Goal: Transaction & Acquisition: Purchase product/service

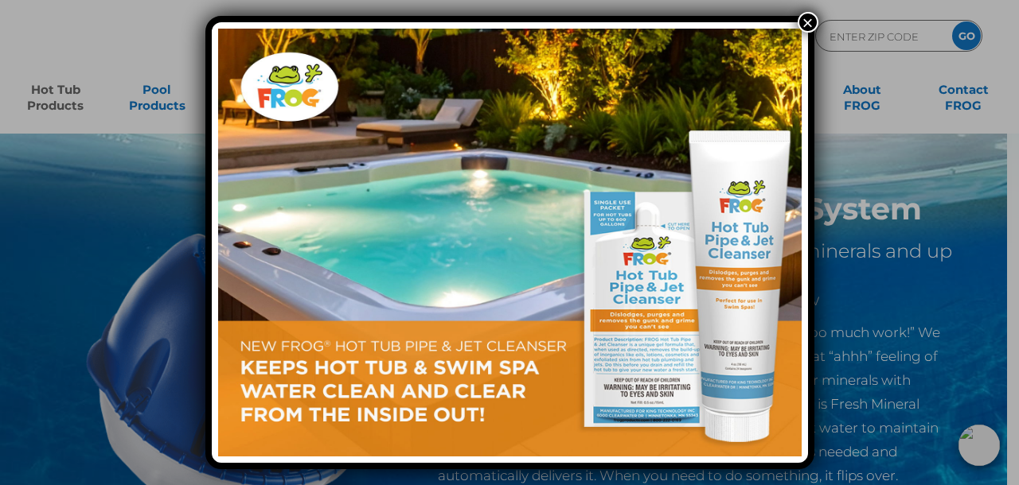
click at [811, 19] on button "×" at bounding box center [807, 22] width 21 height 21
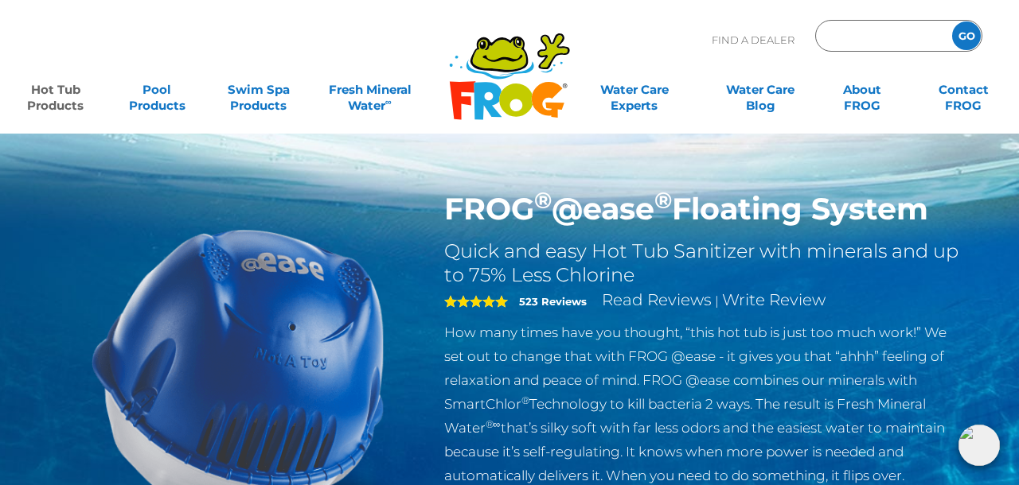
click at [853, 33] on input "Zip Code Form" at bounding box center [881, 36] width 107 height 23
type input "10011"
click at [966, 36] on input "GO" at bounding box center [966, 35] width 29 height 29
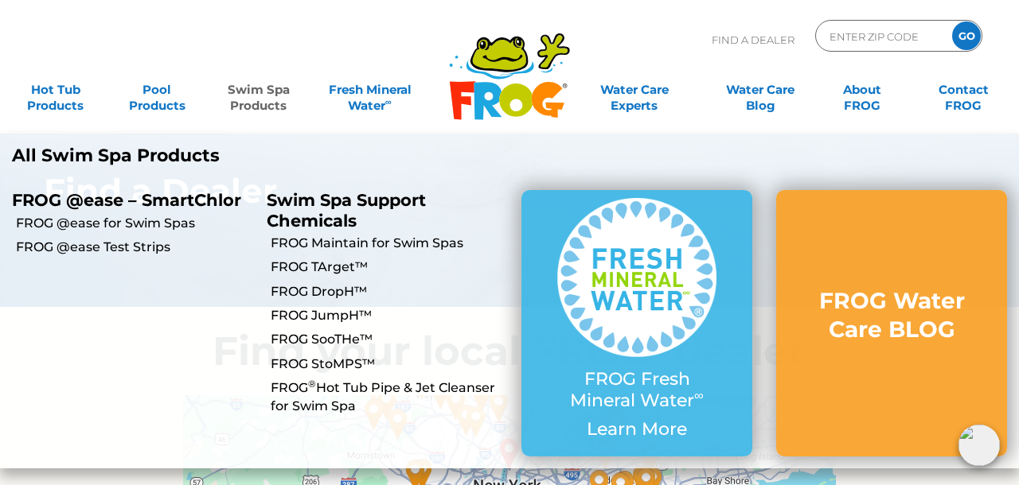
click at [246, 94] on link "Swim Spa Products" at bounding box center [258, 90] width 79 height 32
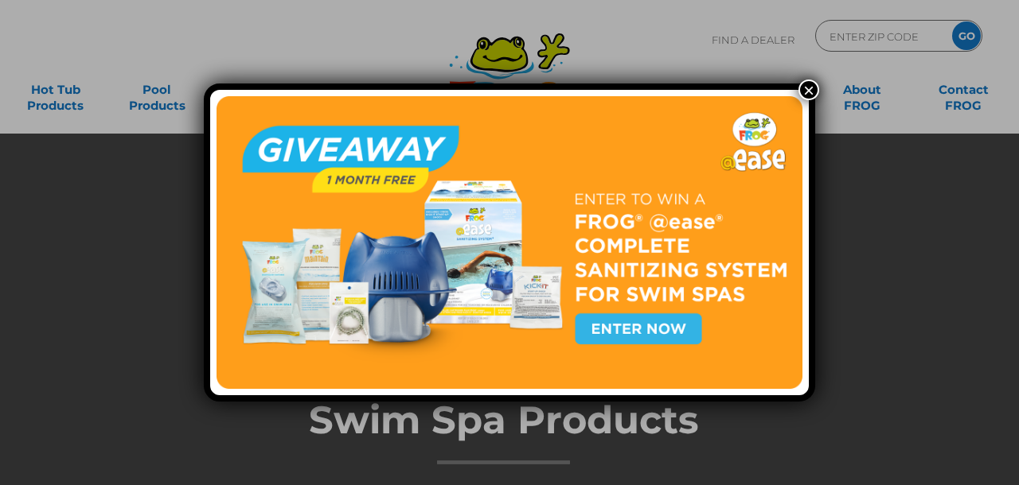
click at [802, 91] on button "×" at bounding box center [808, 90] width 21 height 21
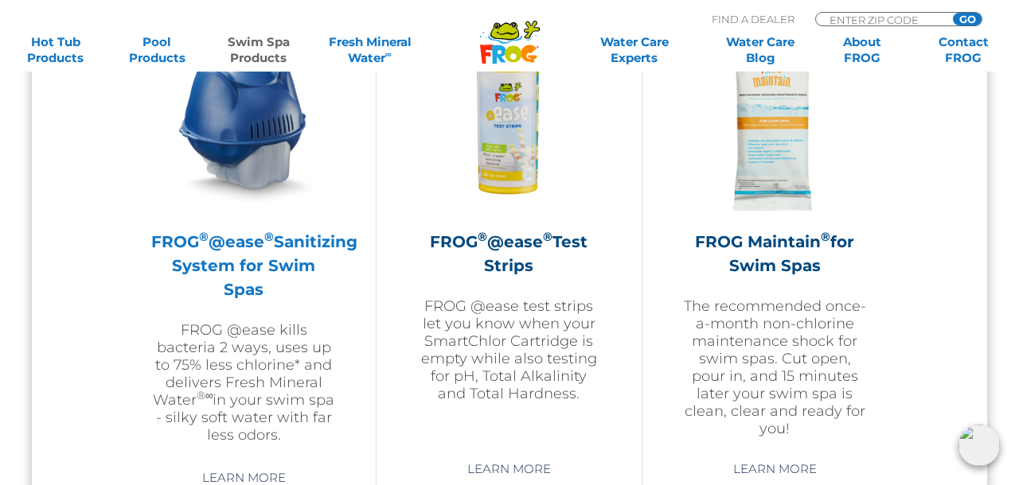
scroll to position [1503, 0]
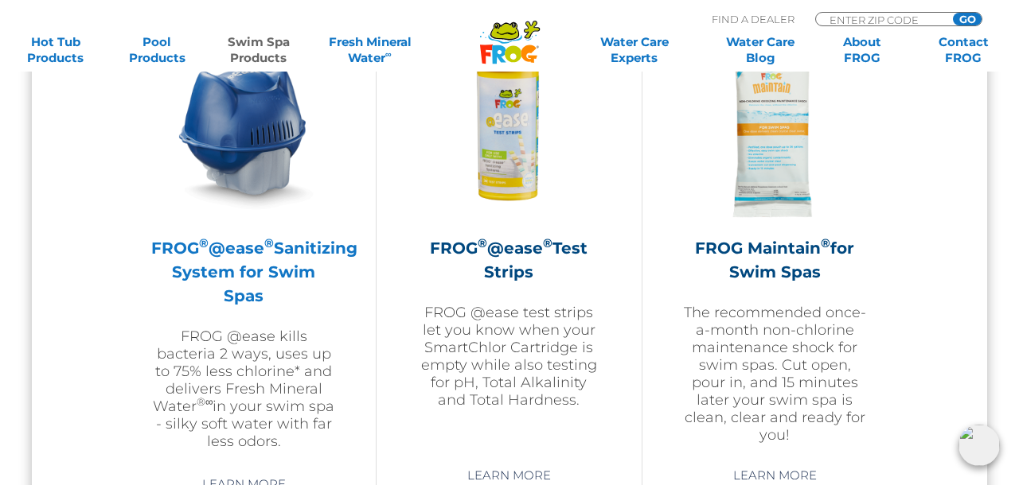
click at [228, 287] on h2 "FROG ® @ease ® Sanitizing System for Swim Spas" at bounding box center [243, 272] width 185 height 72
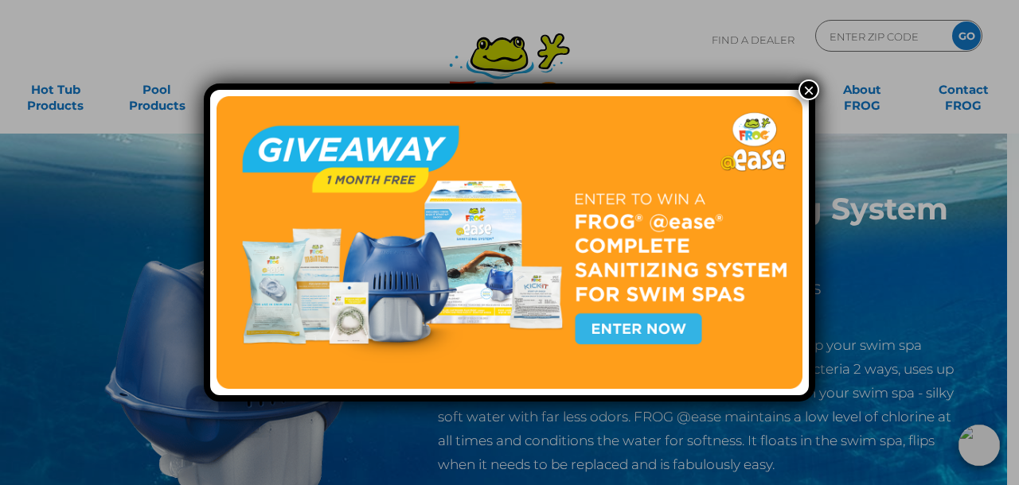
click at [805, 91] on button "×" at bounding box center [808, 90] width 21 height 21
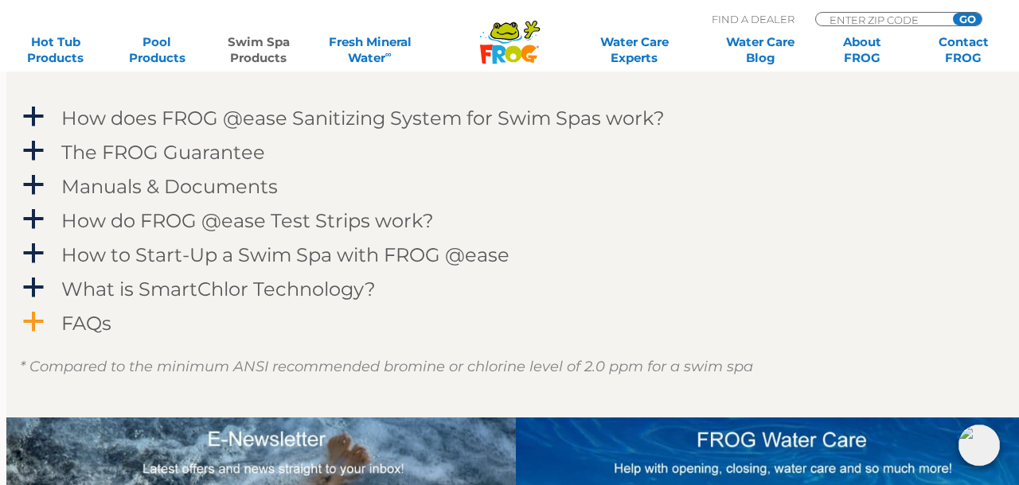
scroll to position [1940, 0]
